Goal: Transaction & Acquisition: Purchase product/service

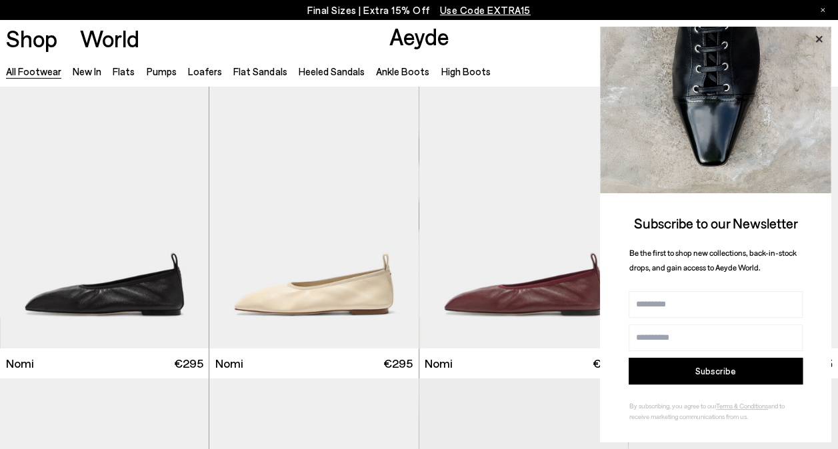
click at [816, 40] on icon at bounding box center [818, 39] width 17 height 17
click at [820, 41] on icon at bounding box center [818, 39] width 17 height 17
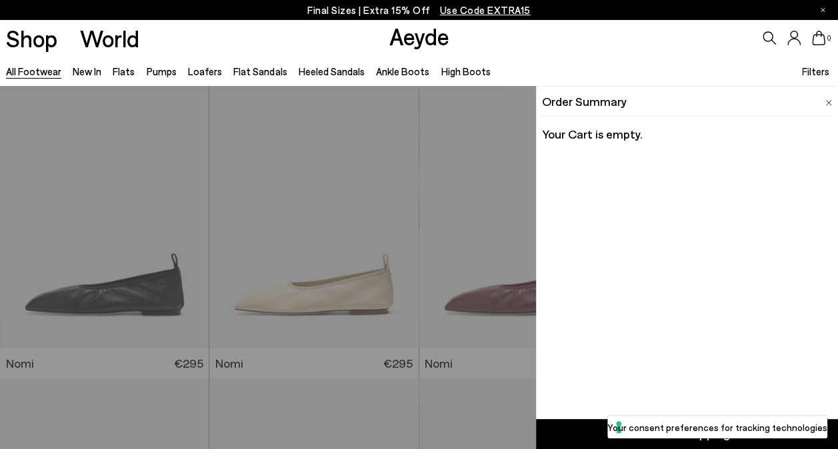
click at [828, 101] on img at bounding box center [828, 103] width 7 height 6
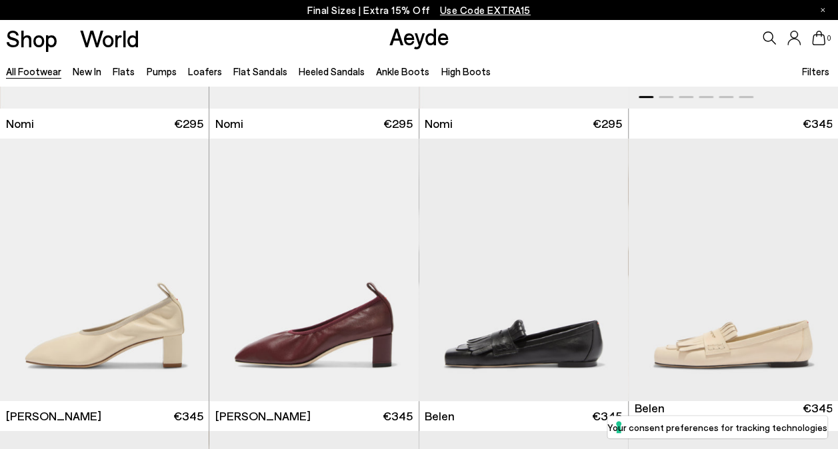
scroll to position [292, 0]
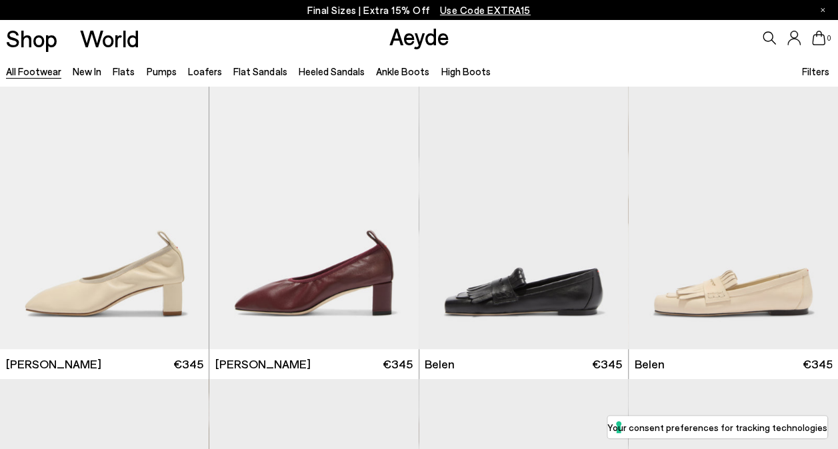
click at [796, 41] on icon at bounding box center [793, 38] width 13 height 15
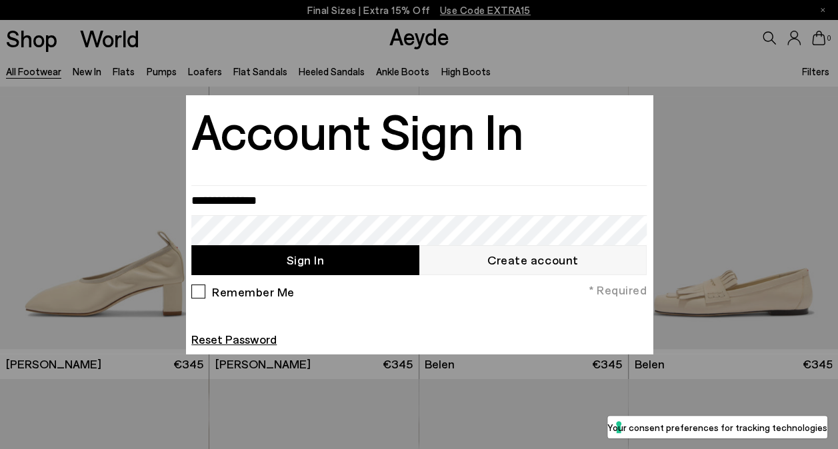
click at [134, 71] on div at bounding box center [419, 224] width 838 height 449
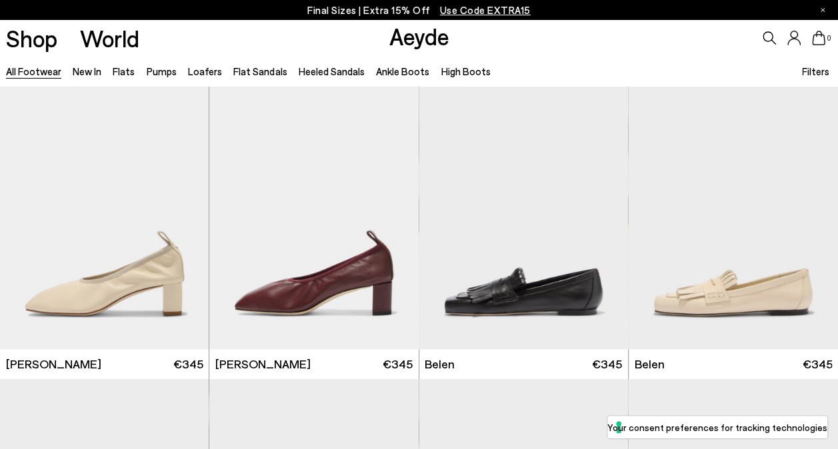
click at [383, 78] on li "Ankle Boots" at bounding box center [402, 71] width 53 height 17
click at [399, 75] on link "Ankle Boots" at bounding box center [402, 71] width 53 height 12
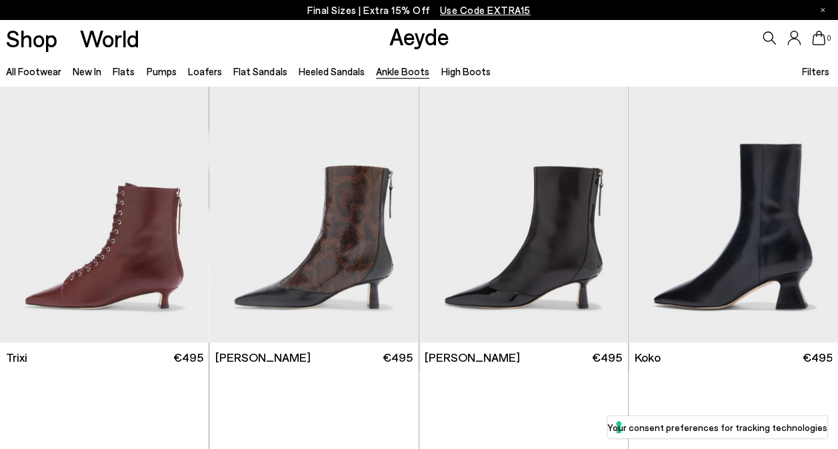
scroll to position [300, 0]
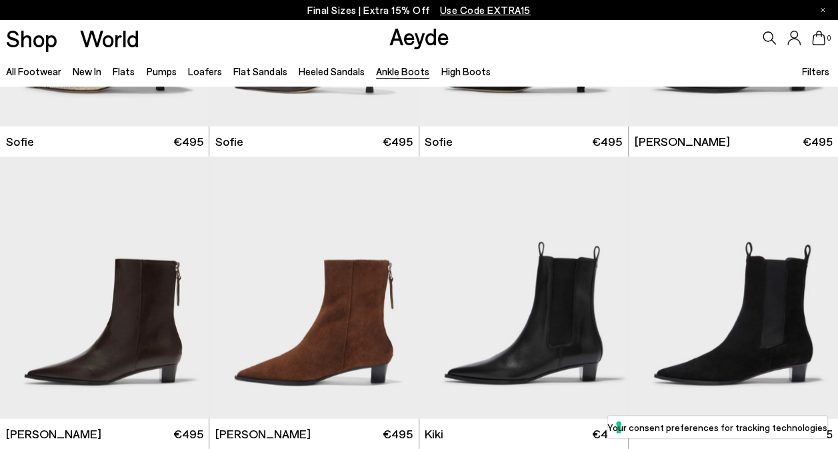
scroll to position [1471, 0]
